Goal: Information Seeking & Learning: Learn about a topic

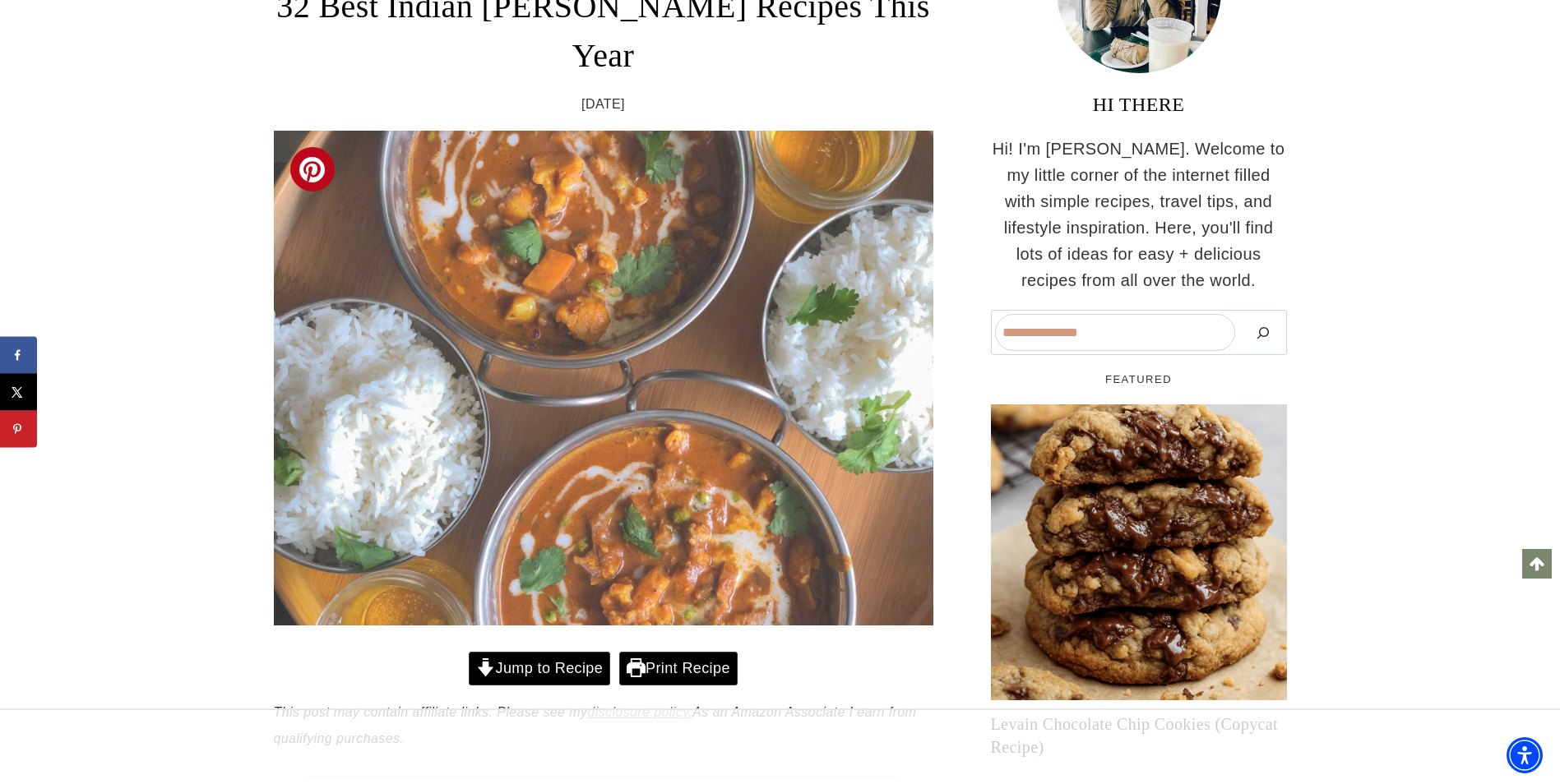
scroll to position [319, 0]
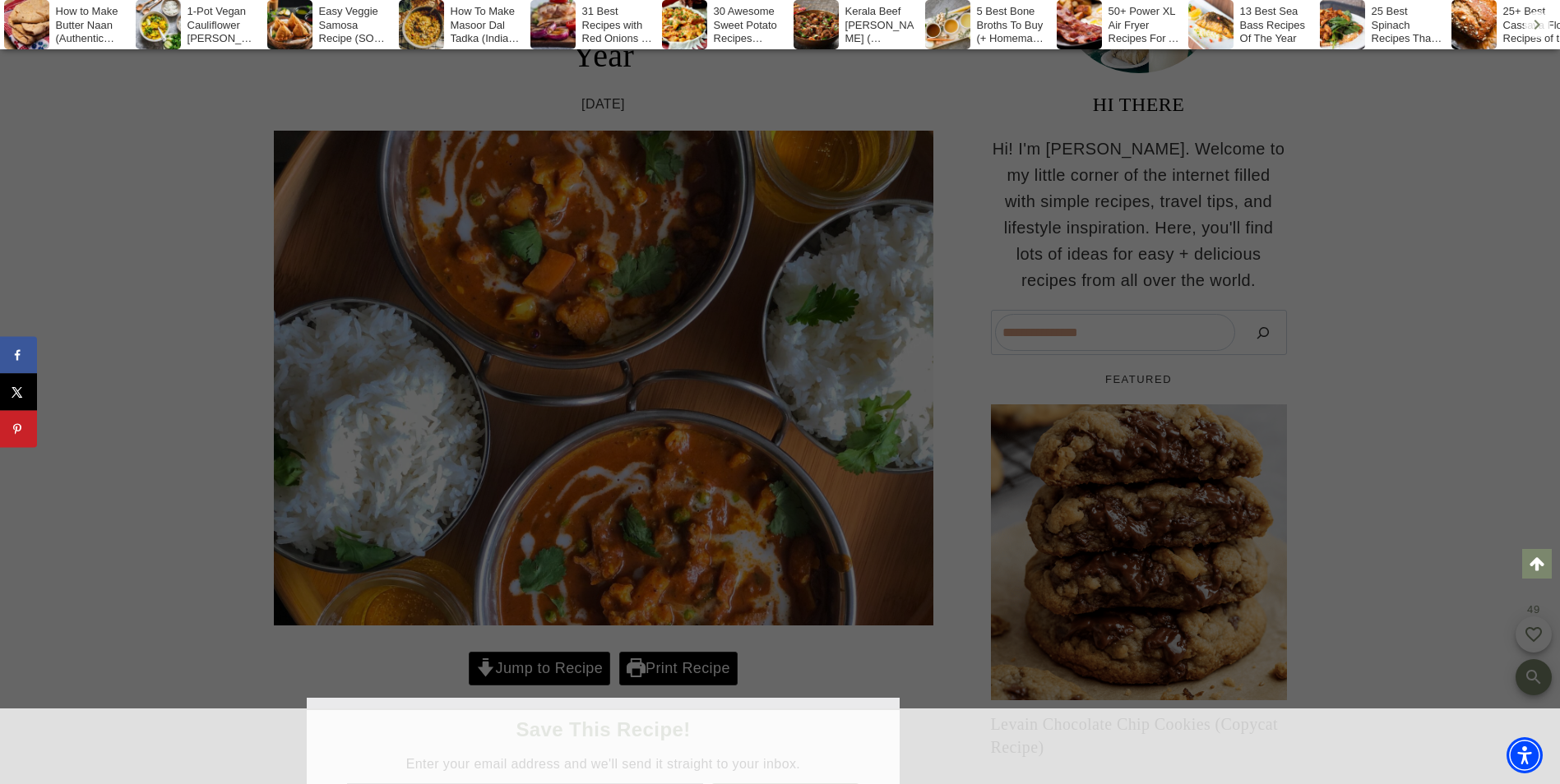
click at [541, 604] on div at bounding box center [780, 392] width 1560 height 784
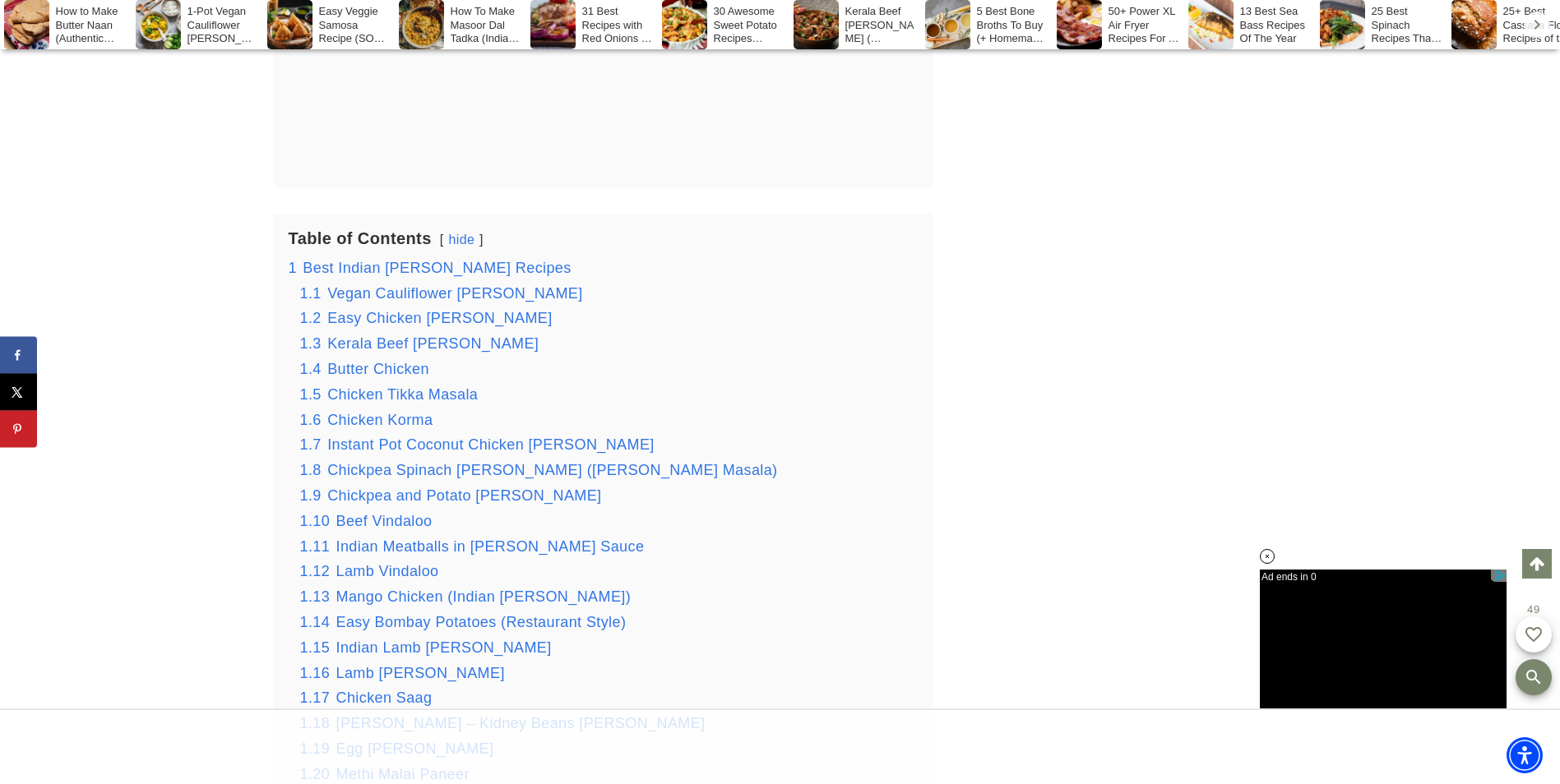
scroll to position [2703, 0]
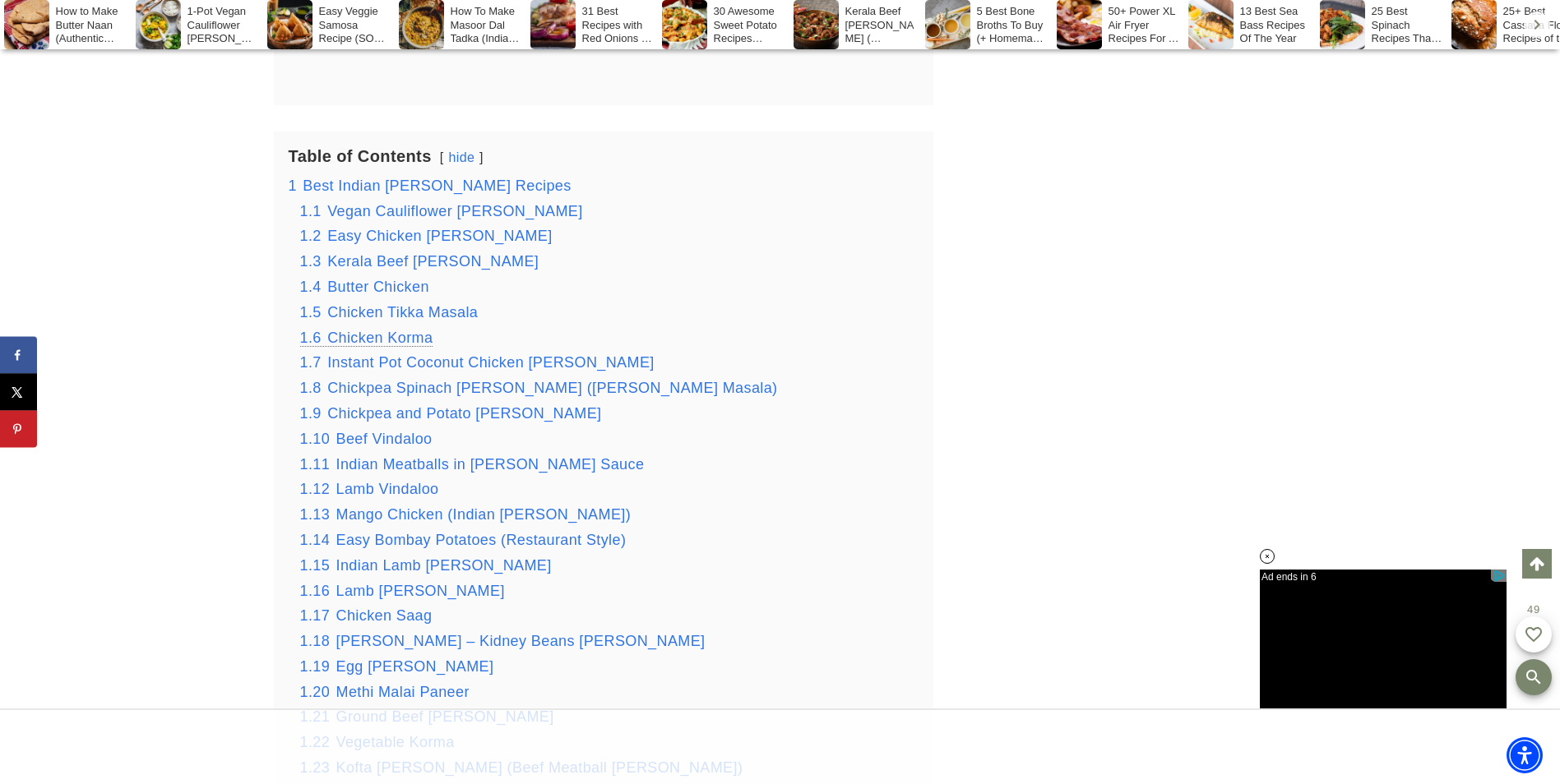
click at [392, 330] on span "Chicken Korma" at bounding box center [380, 337] width 105 height 16
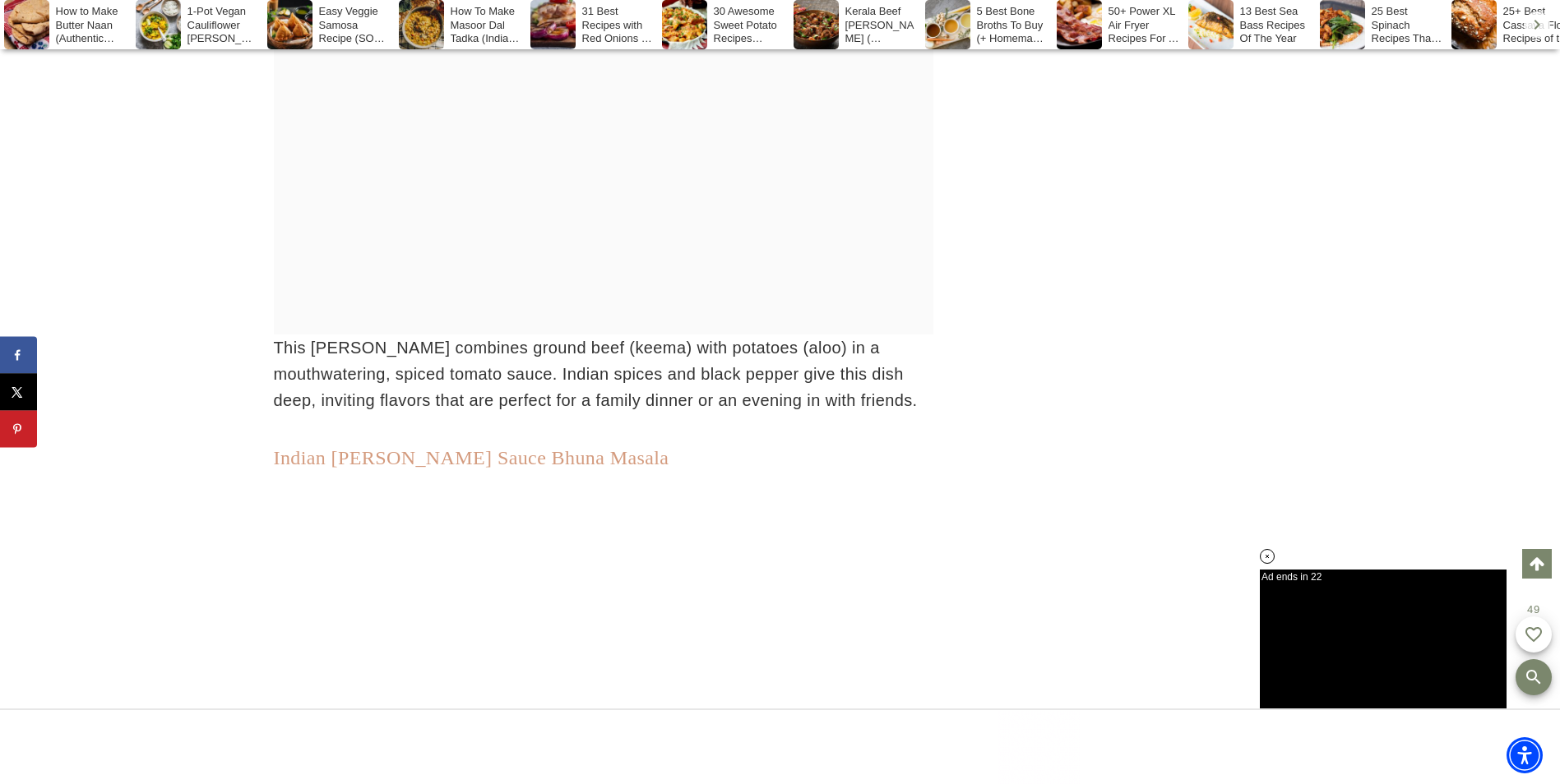
click at [500, 447] on link "Indian [PERSON_NAME] Sauce Bhuna Masala" at bounding box center [471, 458] width 396 height 22
